Goal: Task Accomplishment & Management: Use online tool/utility

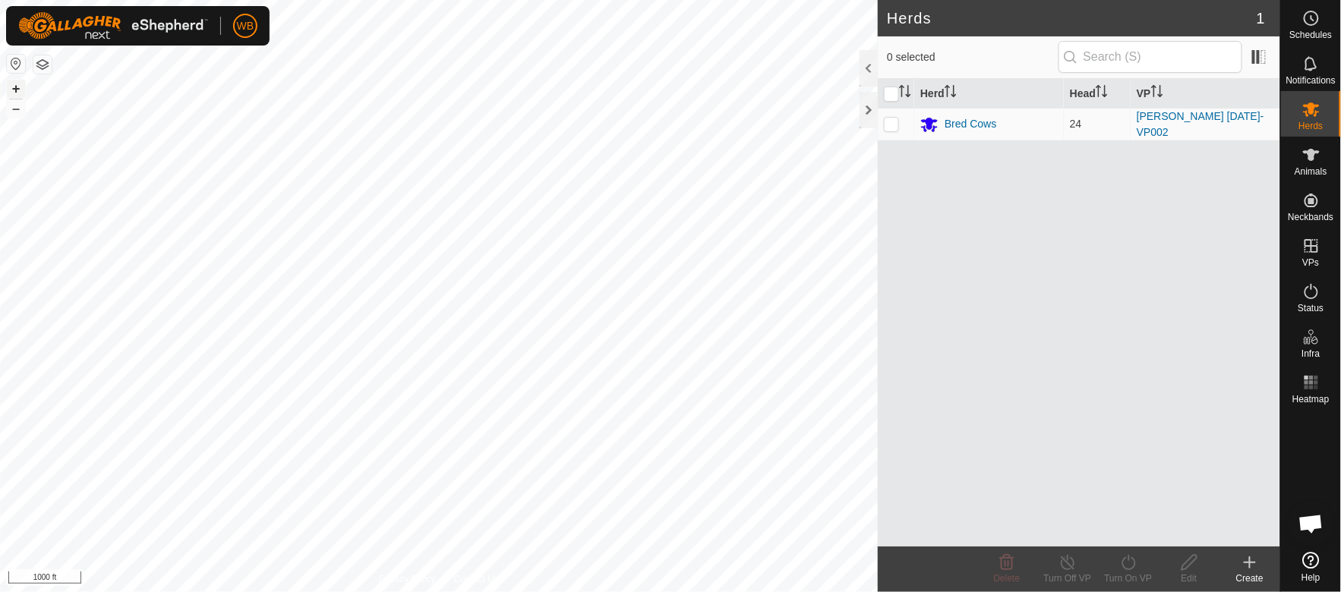
click at [13, 84] on button "+" at bounding box center [16, 89] width 18 height 18
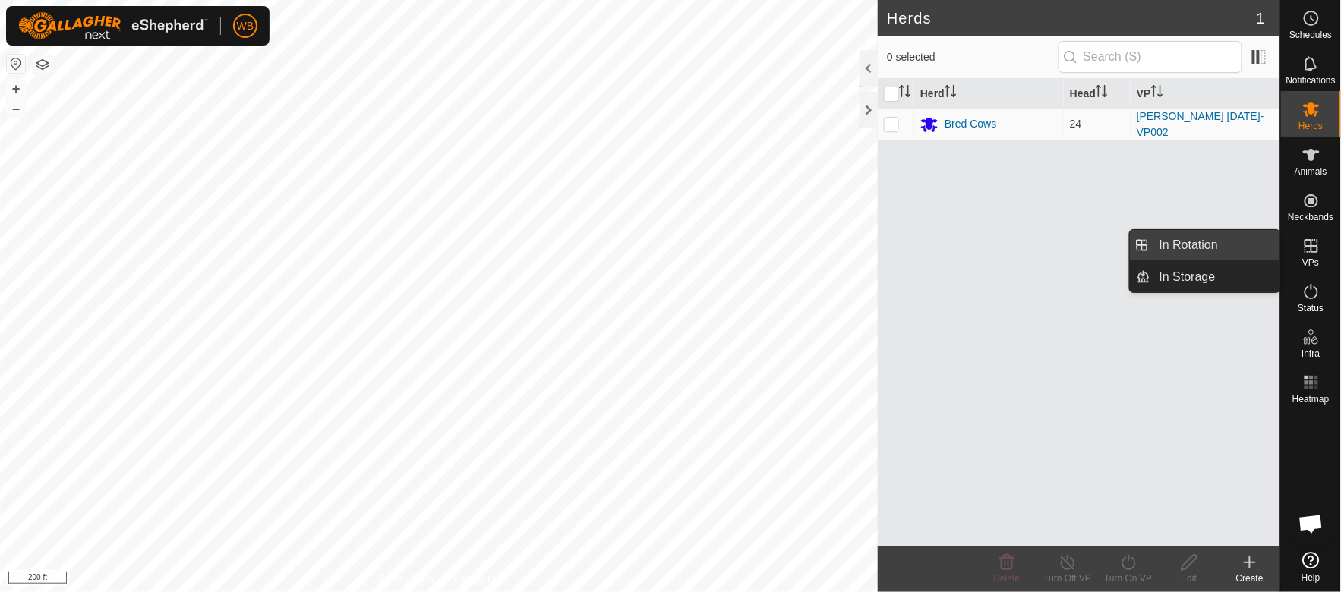
click at [1226, 240] on link "In Rotation" at bounding box center [1216, 245] width 130 height 30
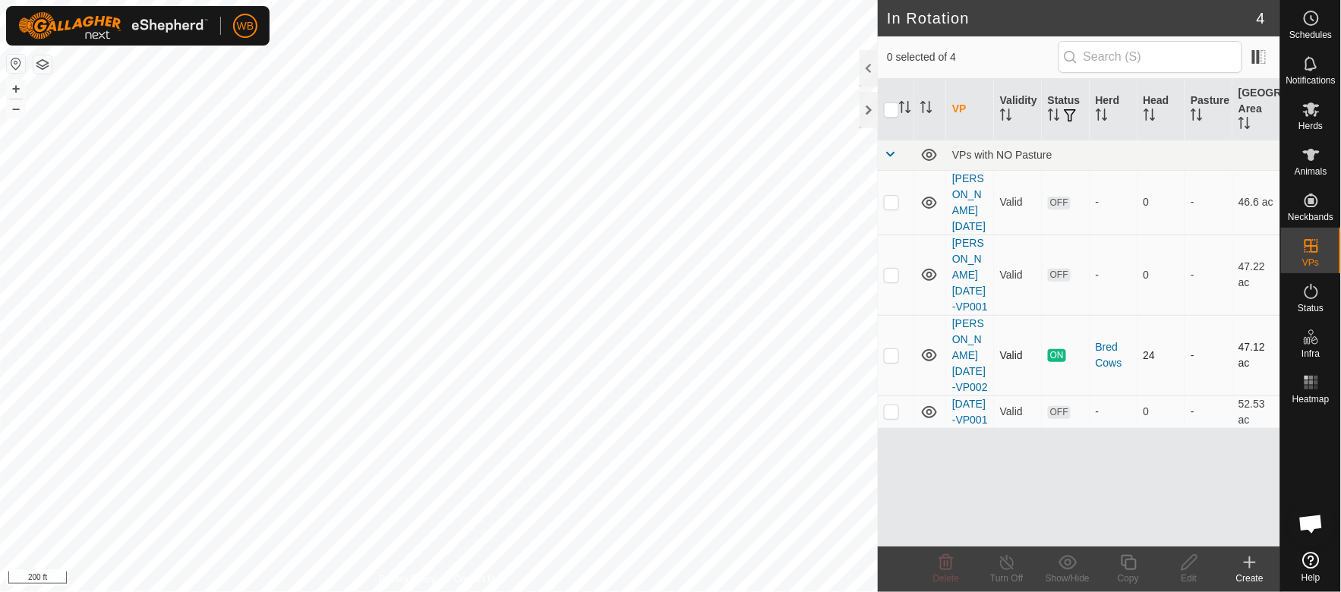
click at [892, 349] on p-checkbox at bounding box center [891, 355] width 15 height 12
checkbox input "true"
click at [1132, 564] on icon at bounding box center [1128, 563] width 19 height 18
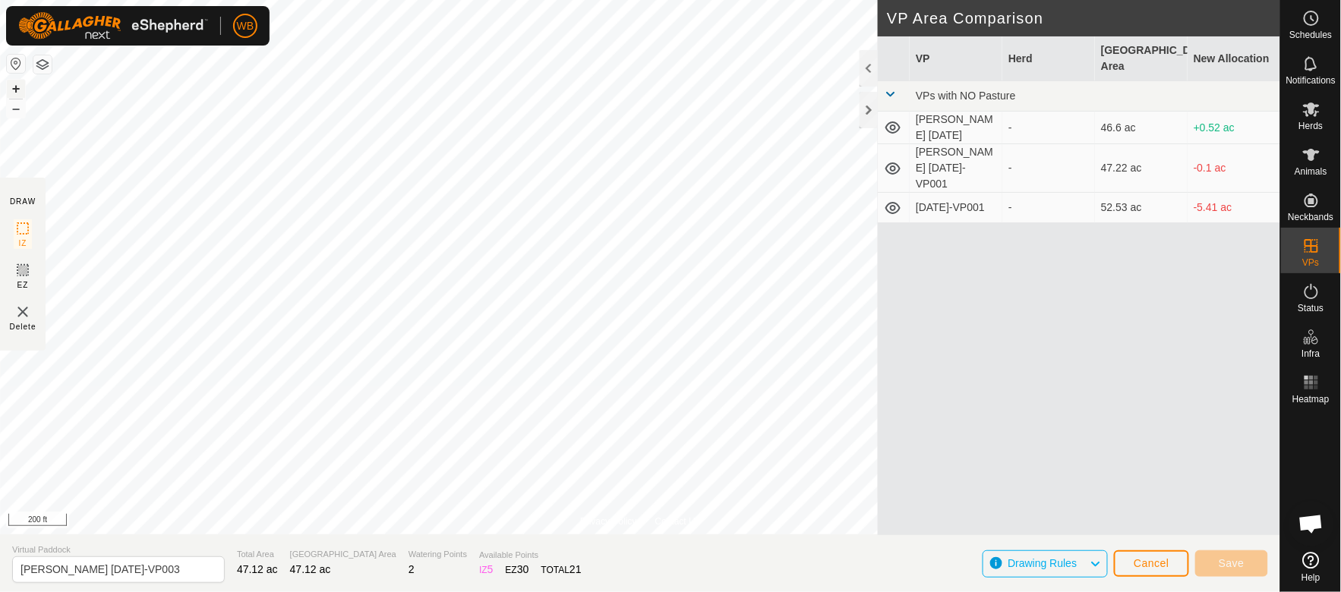
click at [13, 91] on button "+" at bounding box center [16, 89] width 18 height 18
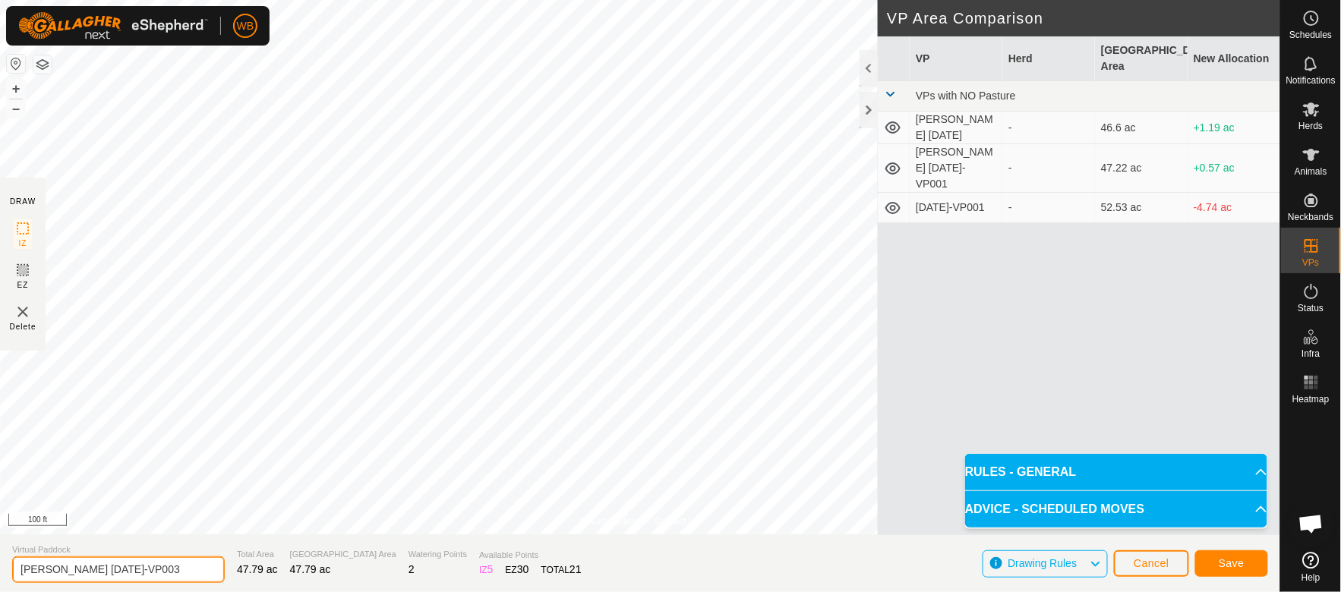
click at [79, 567] on input "[PERSON_NAME] [DATE]-VP003" at bounding box center [118, 570] width 213 height 27
type input "[PERSON_NAME] [DATE]-VP003"
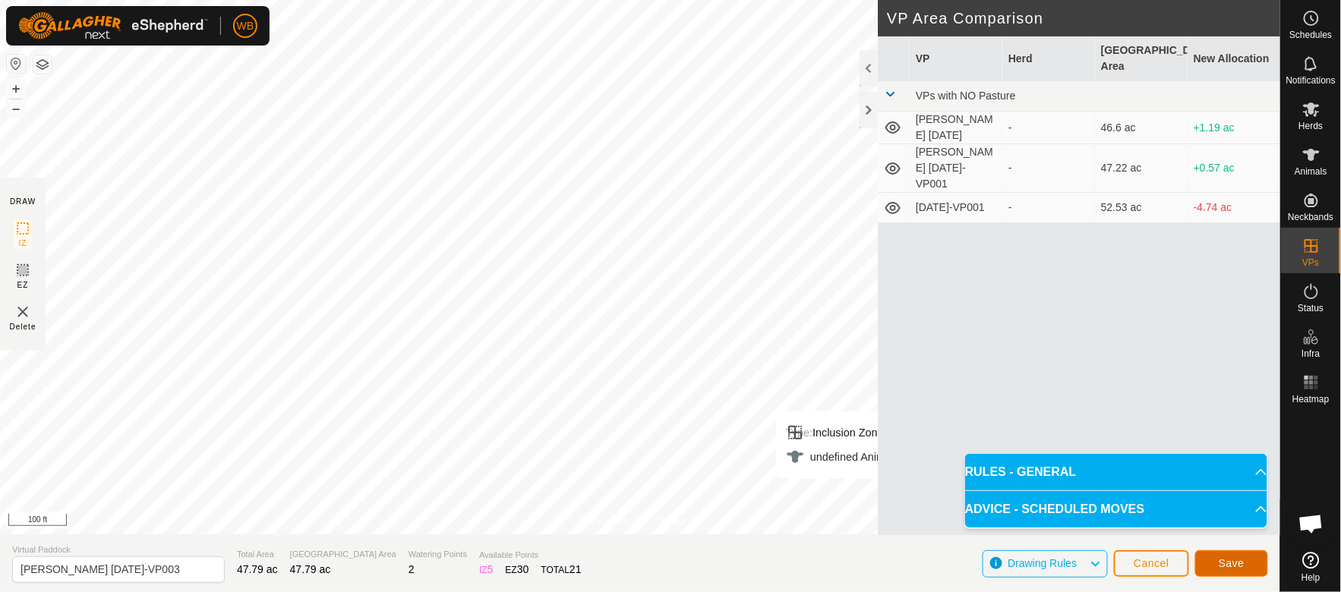
click at [1223, 557] on span "Save" at bounding box center [1232, 563] width 26 height 12
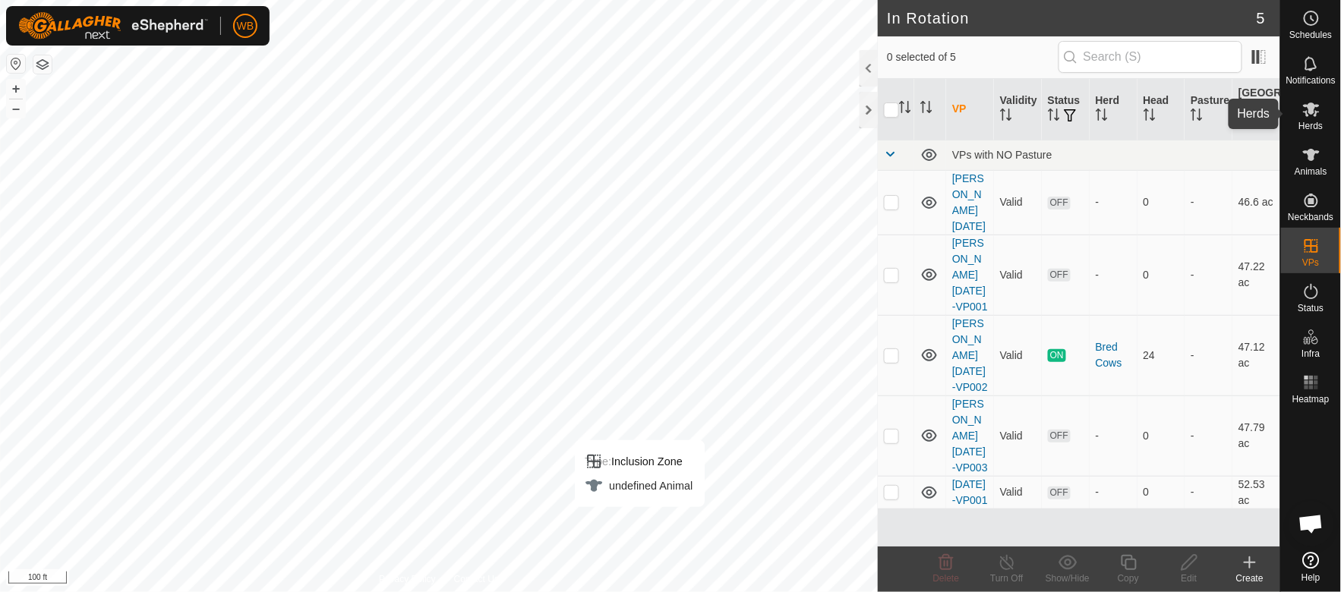
click at [1309, 109] on icon at bounding box center [1311, 110] width 17 height 14
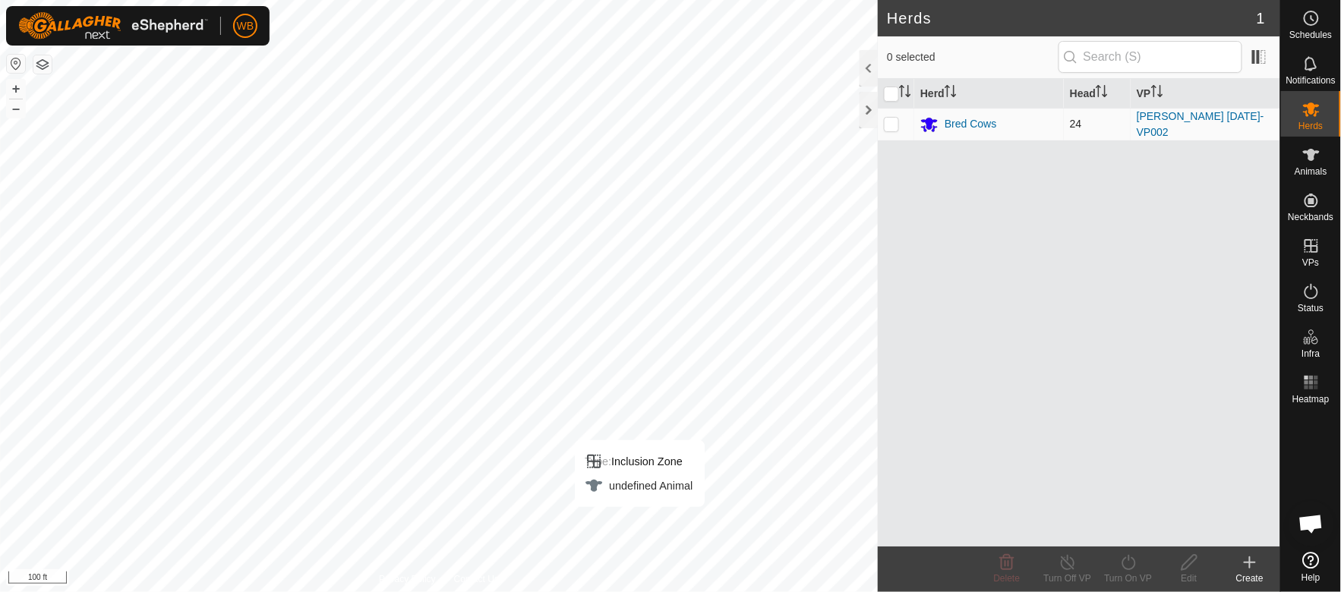
click at [892, 124] on p-checkbox at bounding box center [891, 124] width 15 height 12
checkbox input "true"
click at [1122, 570] on icon at bounding box center [1128, 563] width 19 height 18
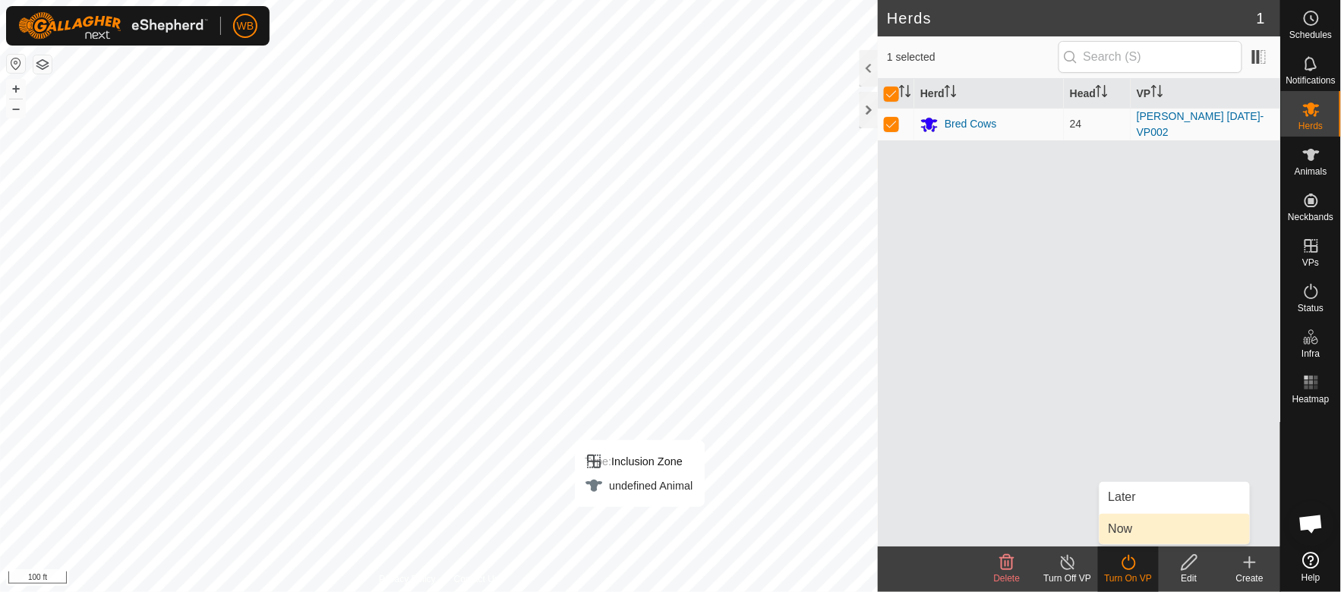
click at [1125, 524] on link "Now" at bounding box center [1175, 529] width 150 height 30
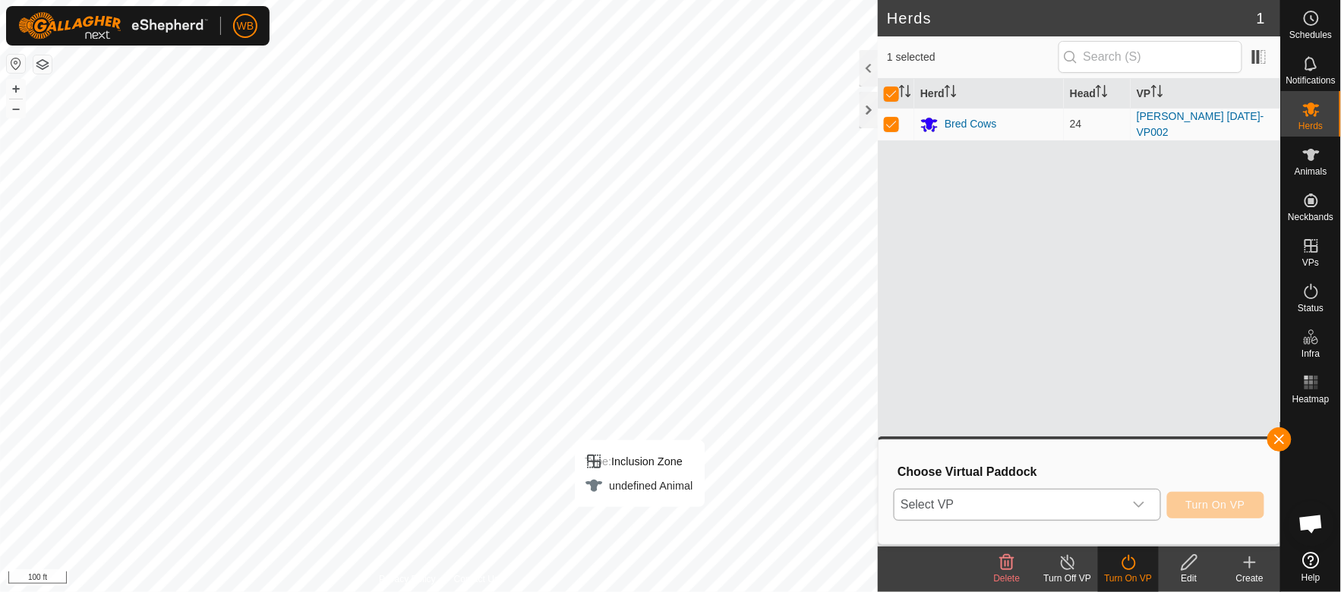
click at [1145, 509] on icon "dropdown trigger" at bounding box center [1139, 505] width 12 height 12
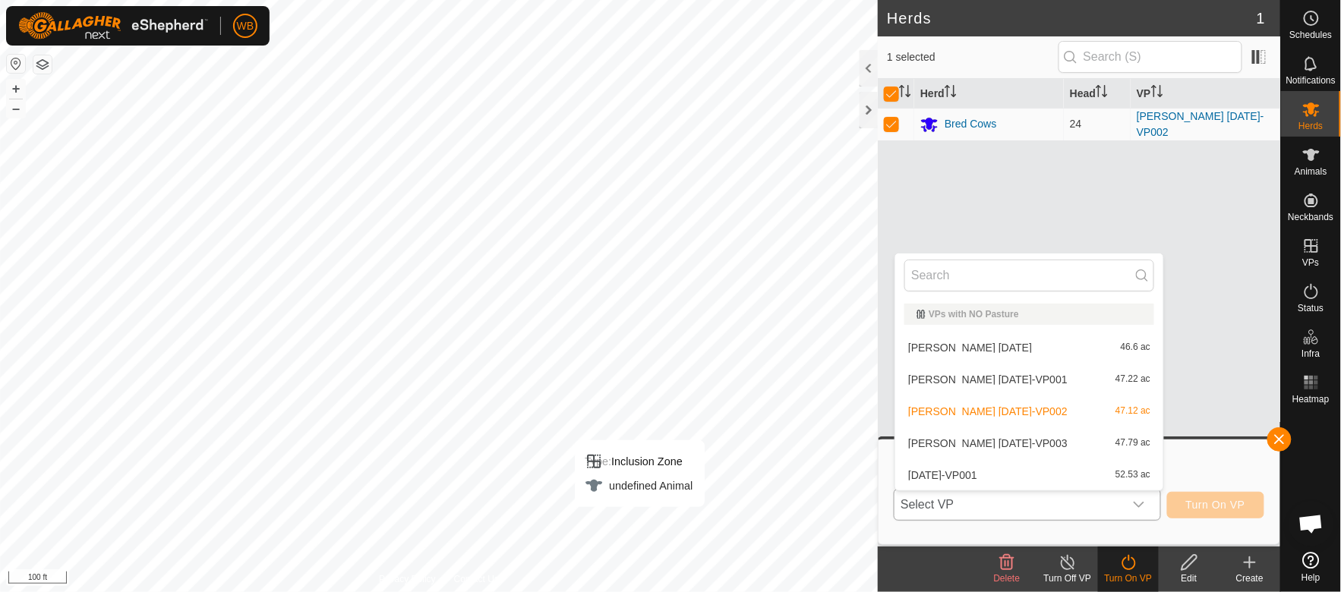
click at [996, 440] on li "[PERSON_NAME] [DATE]-VP003 47.79 ac" at bounding box center [1029, 443] width 268 height 30
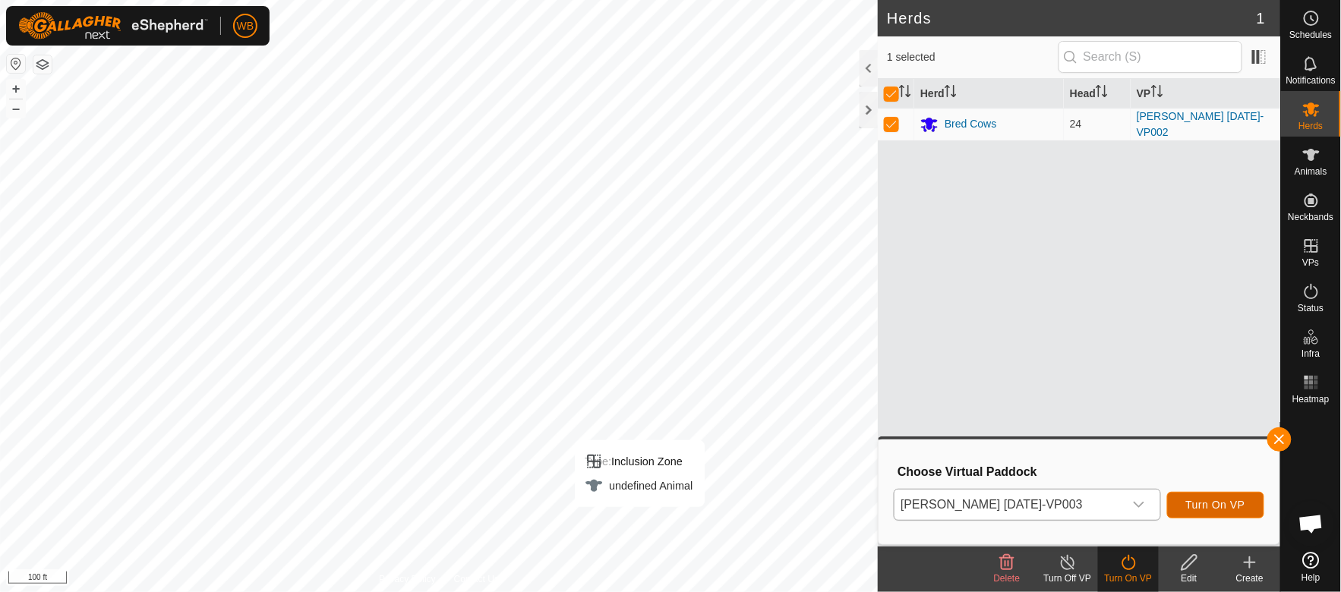
click at [1201, 504] on span "Turn On VP" at bounding box center [1215, 505] width 59 height 12
